Goal: Task Accomplishment & Management: Use online tool/utility

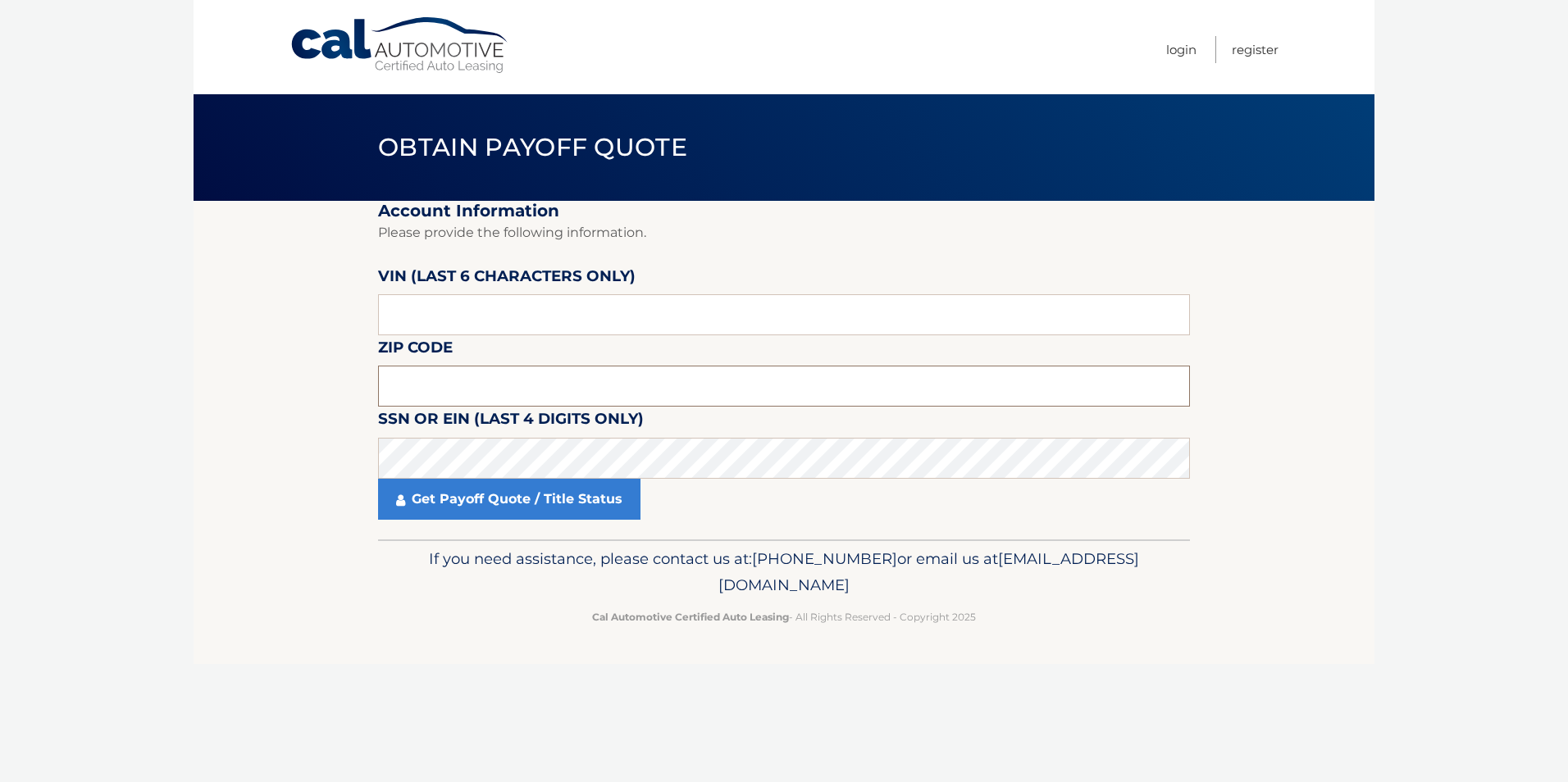
click at [426, 388] on input "text" at bounding box center [784, 386] width 811 height 41
type input "07730"
click at [427, 309] on input "text" at bounding box center [784, 315] width 811 height 41
click at [430, 317] on input "text" at bounding box center [784, 315] width 811 height 41
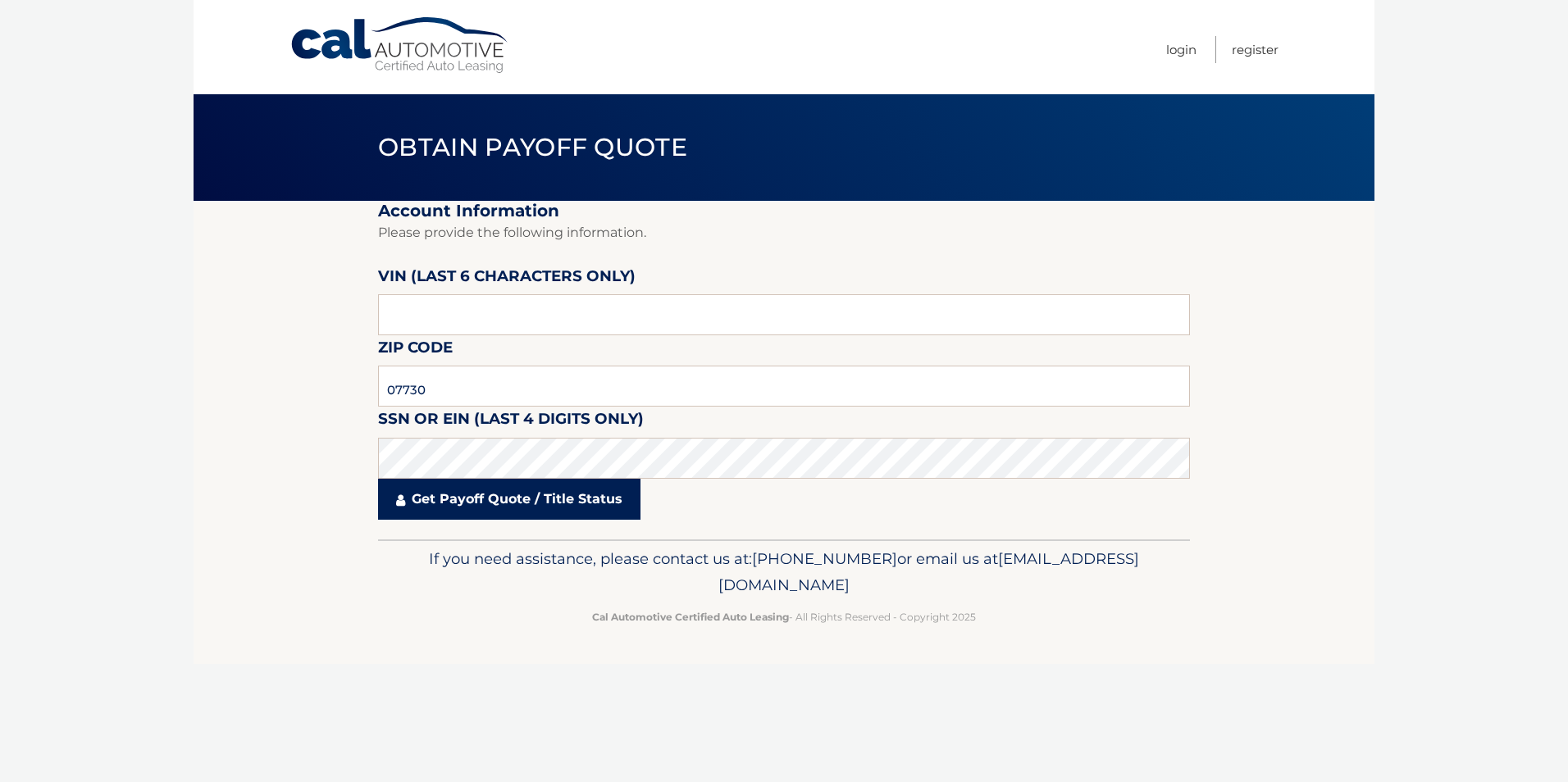
click at [490, 510] on link "Get Payoff Quote / Title Status" at bounding box center [509, 500] width 262 height 41
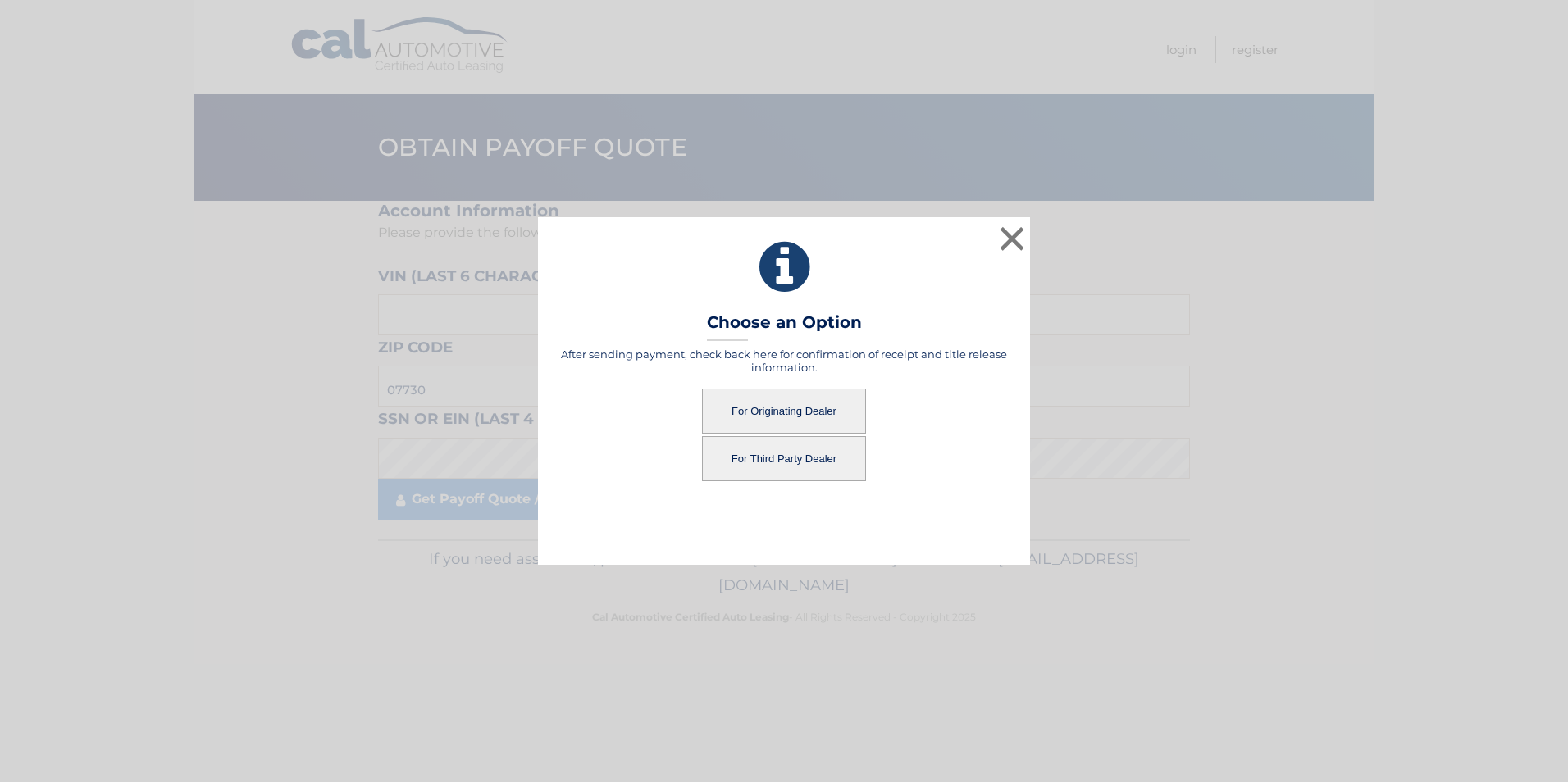
click at [759, 411] on button "For Originating Dealer" at bounding box center [784, 411] width 164 height 45
click at [759, 410] on button "For Originating Dealer" at bounding box center [784, 411] width 164 height 45
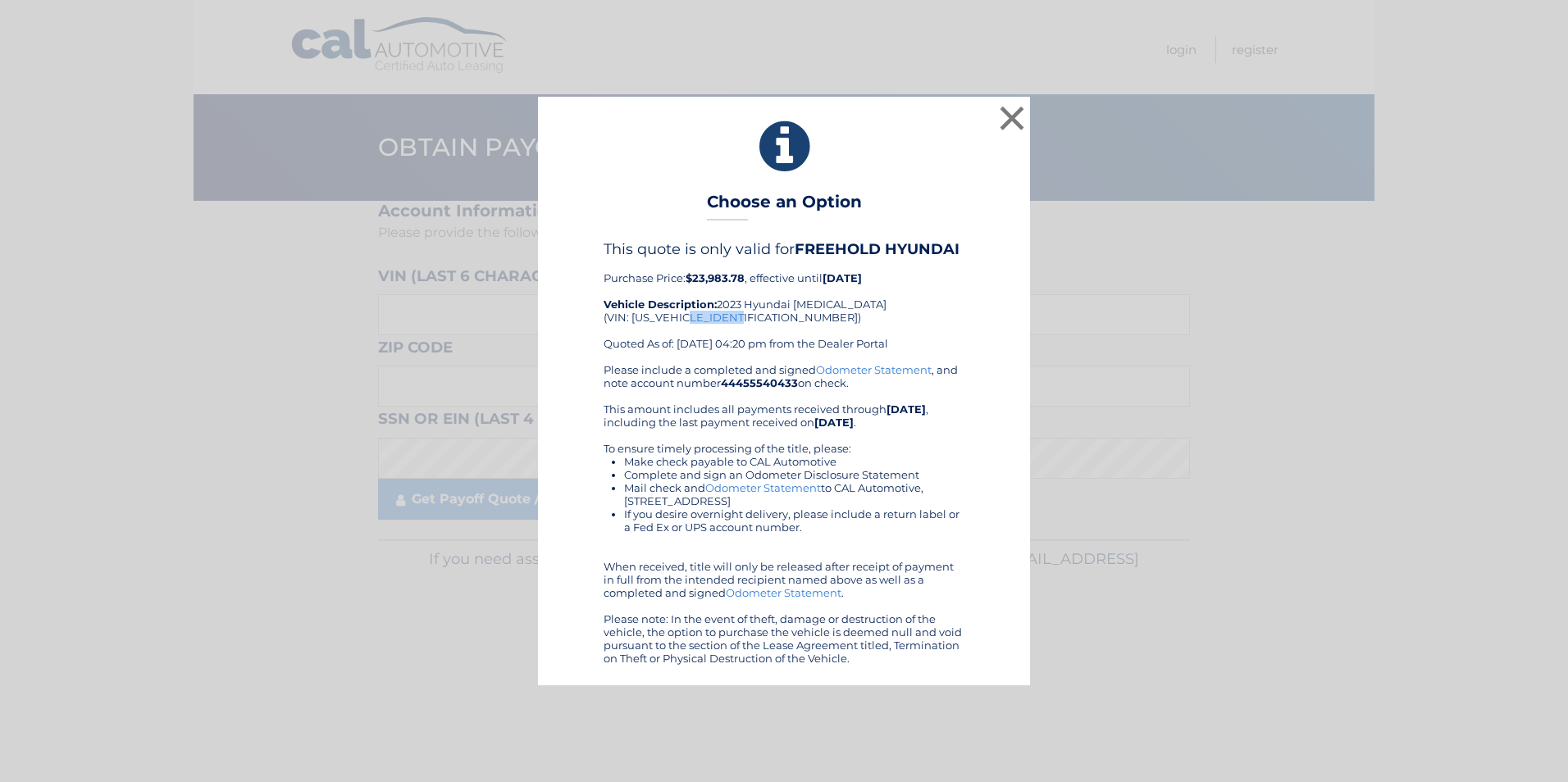
drag, startPoint x: 691, startPoint y: 318, endPoint x: 744, endPoint y: 313, distance: 53.2
click at [744, 313] on div "This quote is only valid for FREEHOLD HYUNDAI Purchase Price: $23,983.78 , effe…" at bounding box center [784, 301] width 361 height 123
drag, startPoint x: 744, startPoint y: 313, endPoint x: 725, endPoint y: 316, distance: 19.2
copy div "PA282814"
click at [1015, 121] on button "×" at bounding box center [1012, 118] width 33 height 33
